Goal: Find specific page/section: Find specific page/section

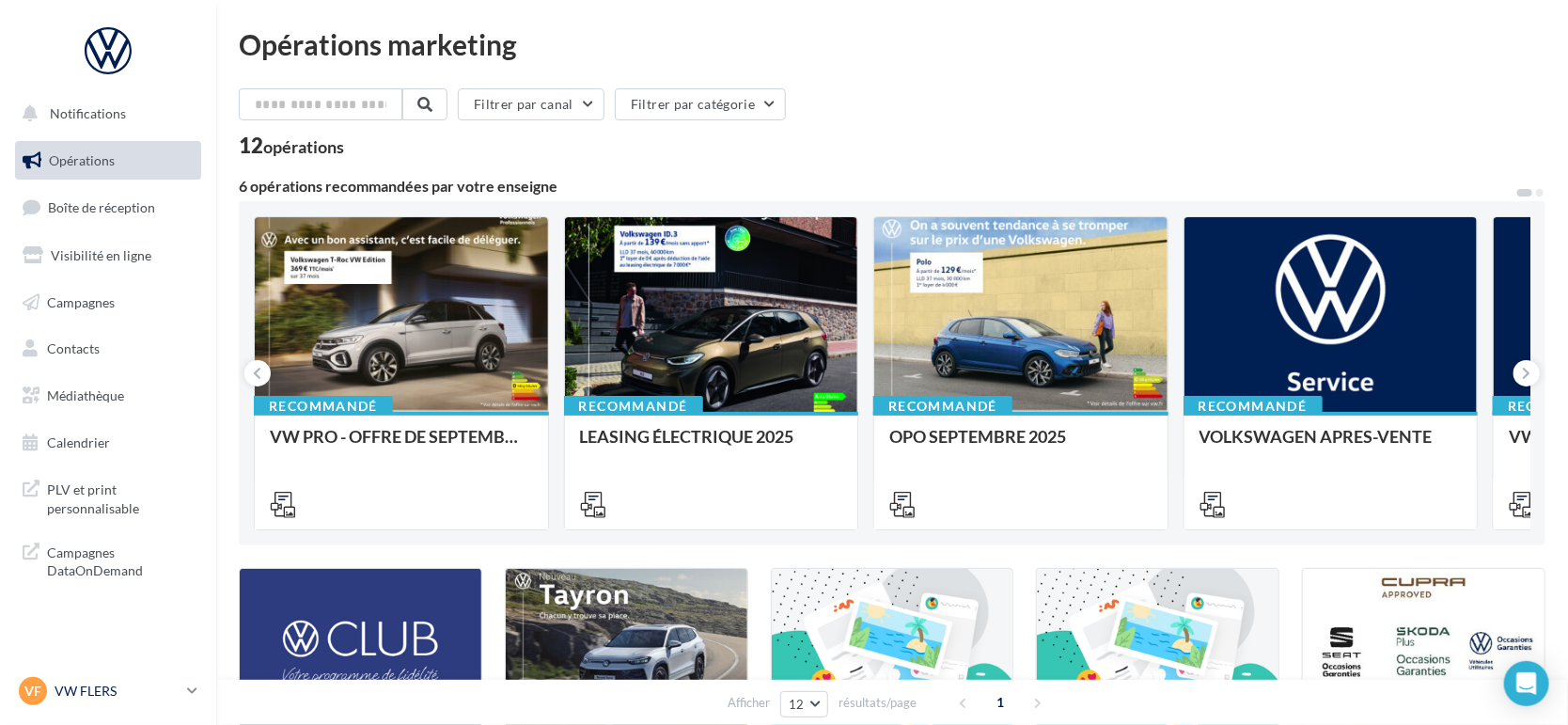
click at [76, 699] on p "VW FLERS" at bounding box center [116, 690] width 125 height 18
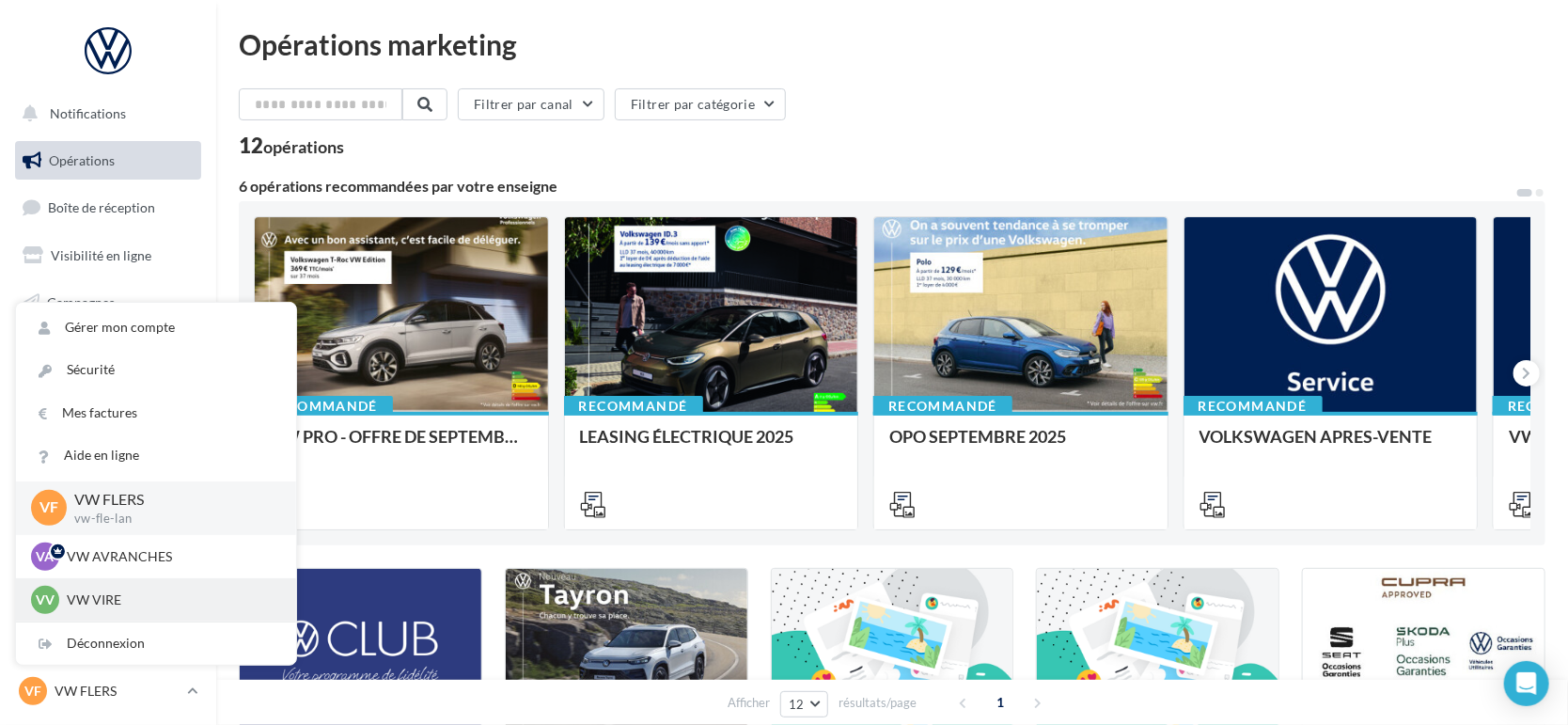
click at [134, 611] on div "VV VW VIRE vw-vir-lan" at bounding box center [156, 599] width 250 height 28
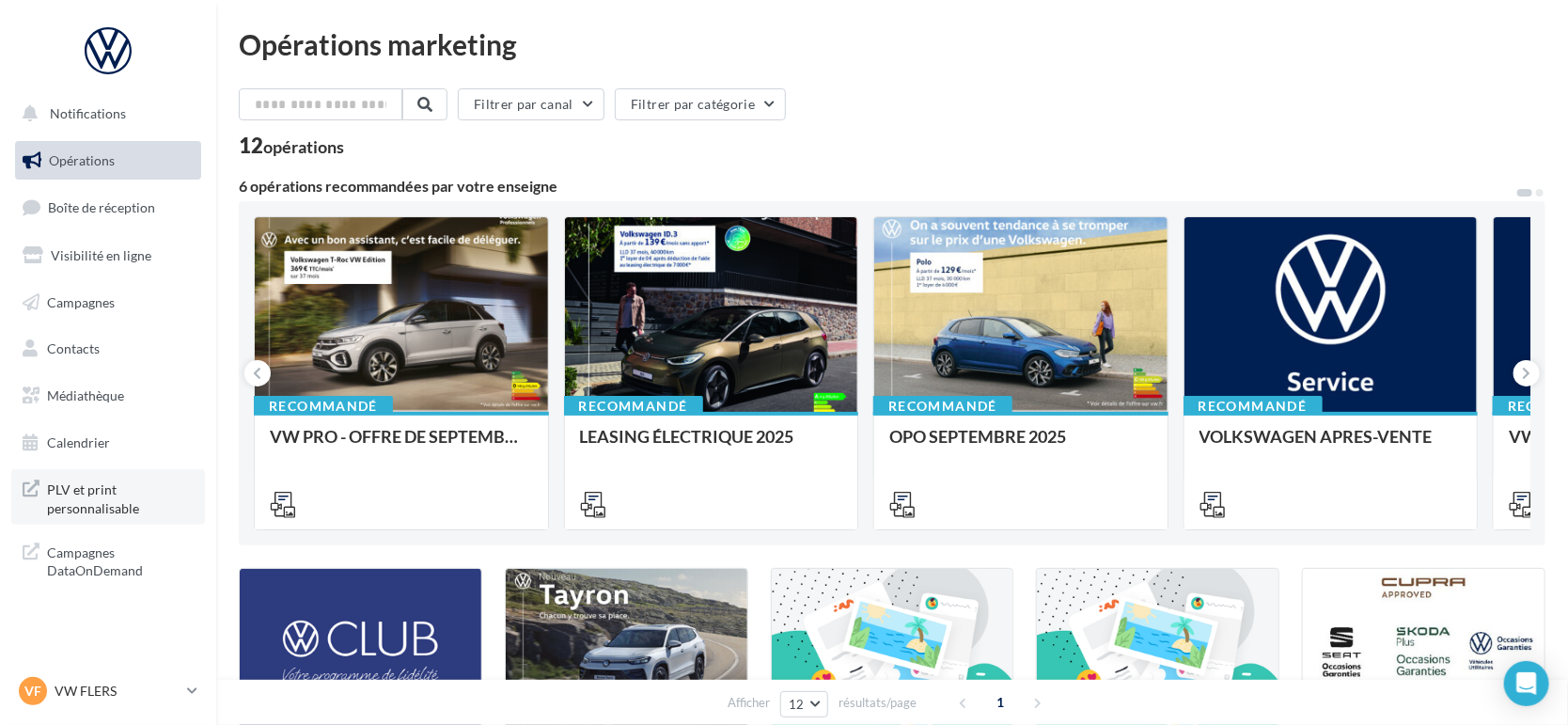
click at [52, 514] on span "PLV et print personnalisable" at bounding box center [120, 497] width 146 height 41
click at [108, 703] on div "VF VW FLERS vw-fle-lan" at bounding box center [99, 690] width 161 height 28
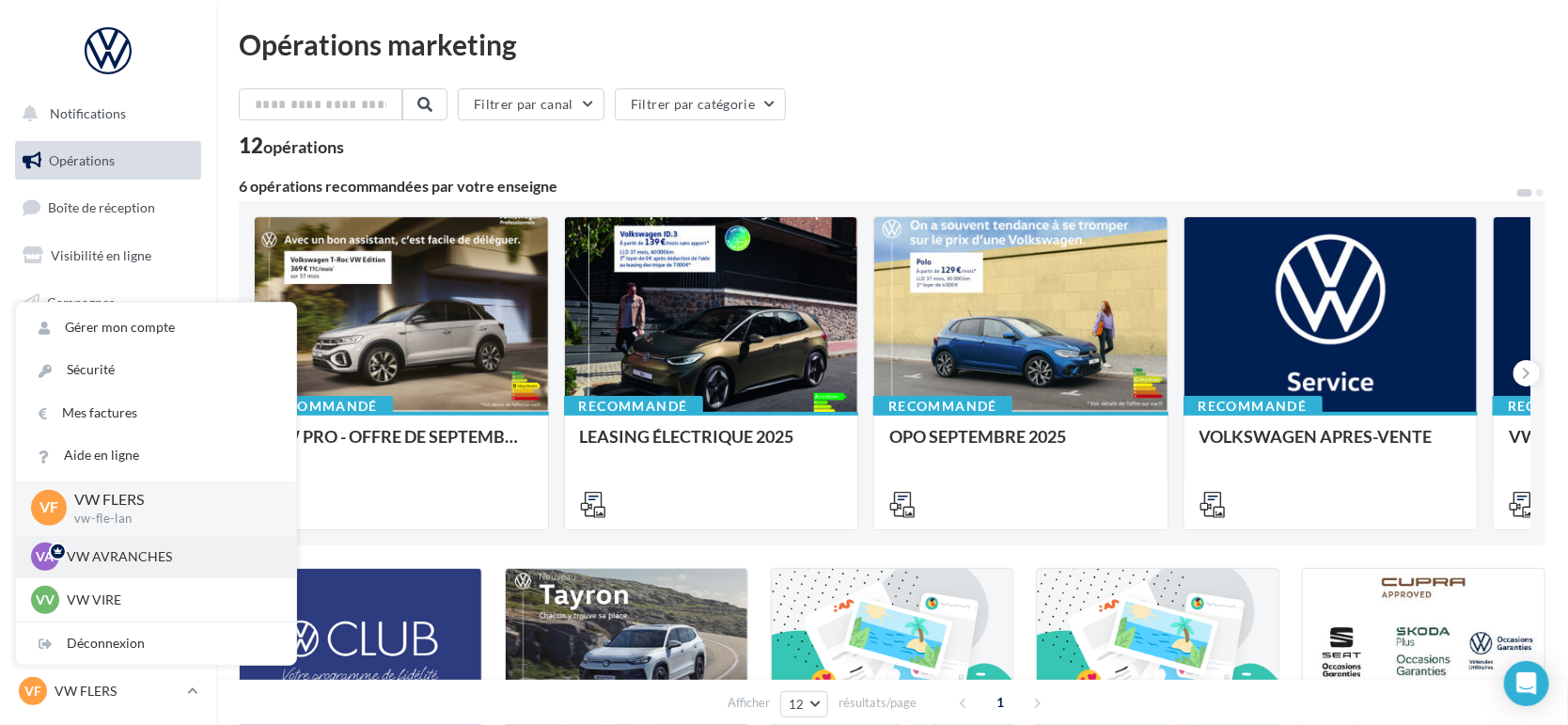
click at [127, 562] on p "VW AVRANCHES" at bounding box center [170, 556] width 206 height 18
